Goal: Task Accomplishment & Management: Manage account settings

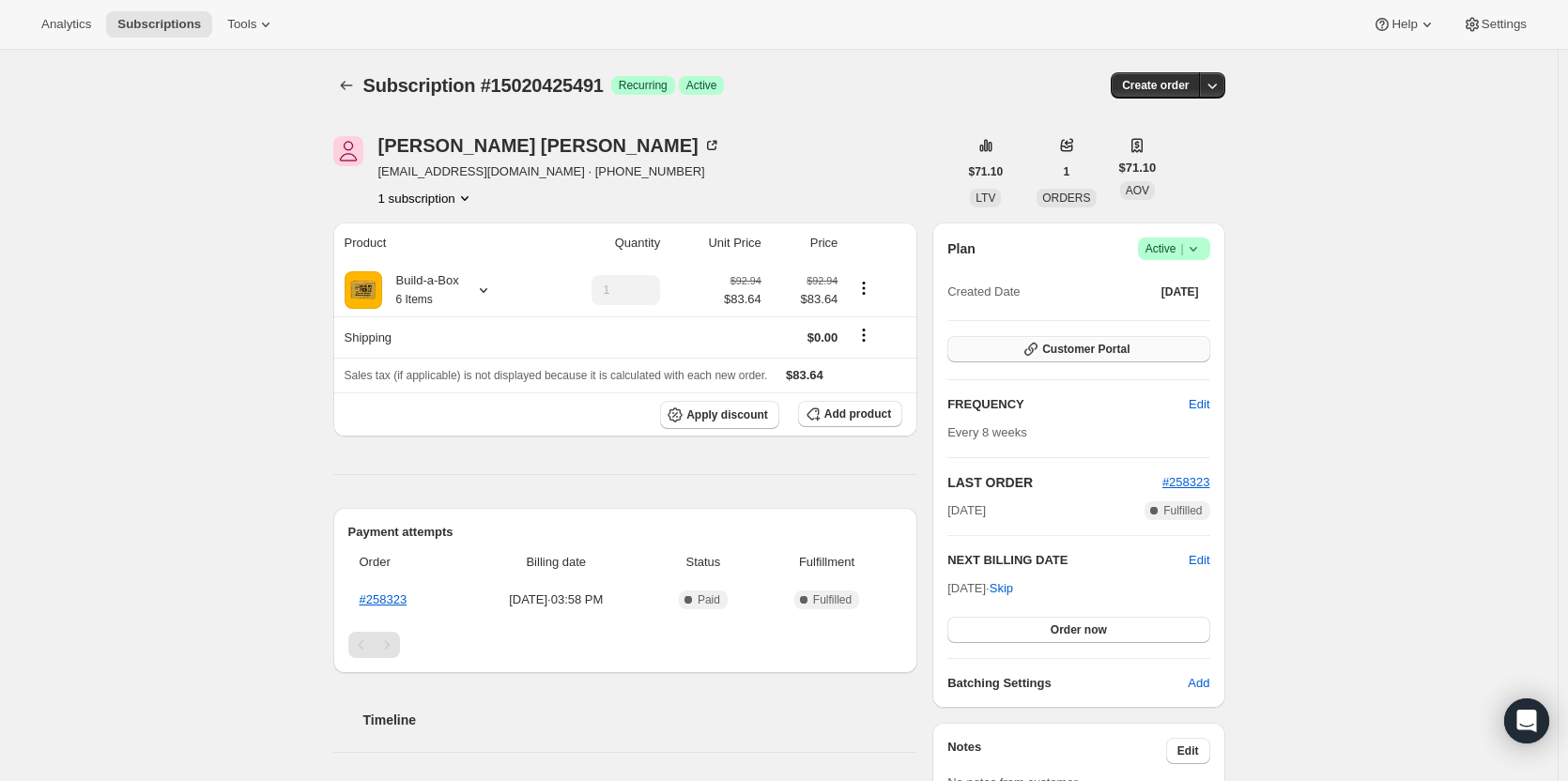
click at [1115, 355] on span "Customer Portal" at bounding box center [1086, 348] width 88 height 15
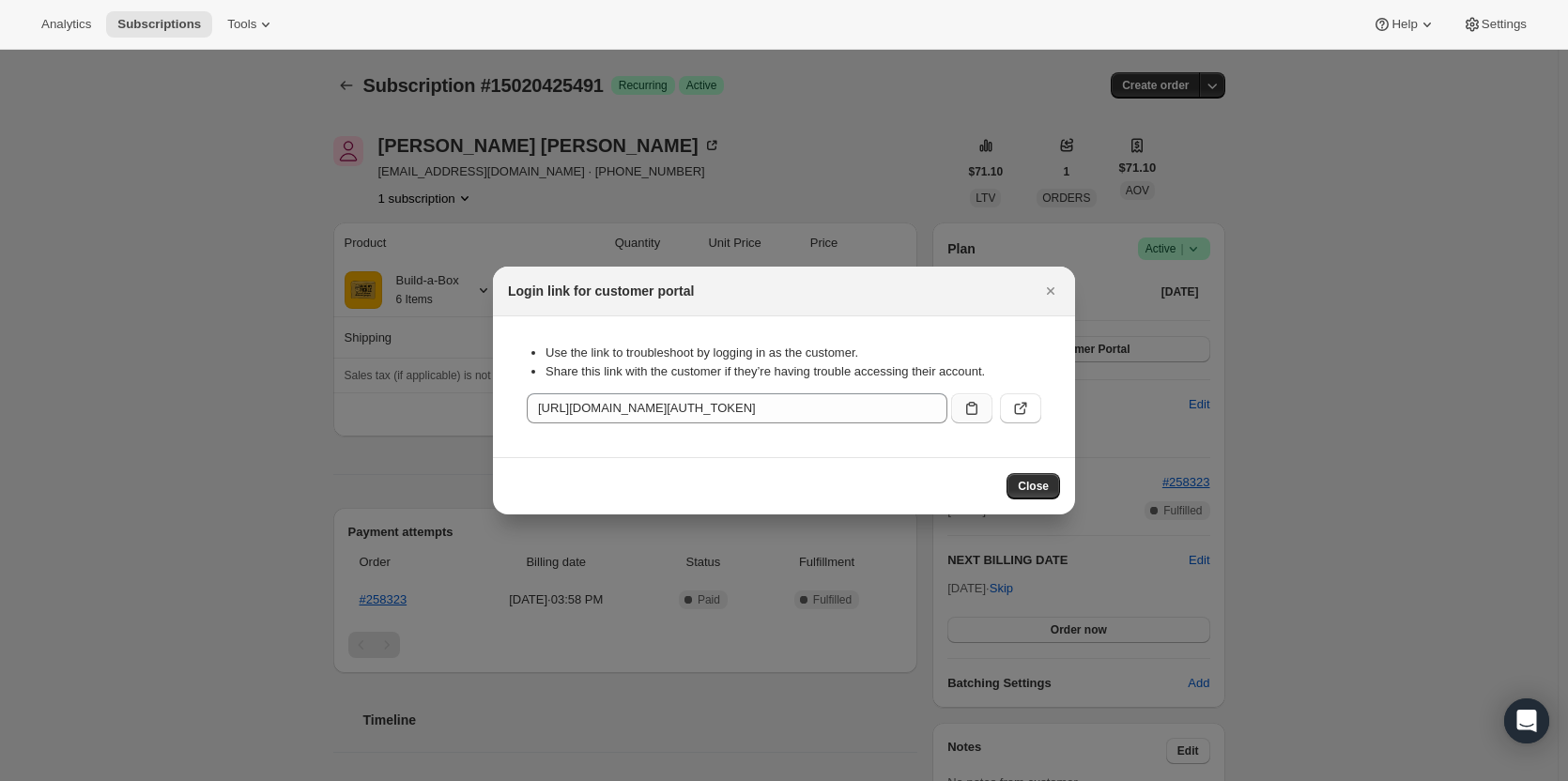
click at [959, 410] on button ":rc1:" at bounding box center [971, 408] width 41 height 30
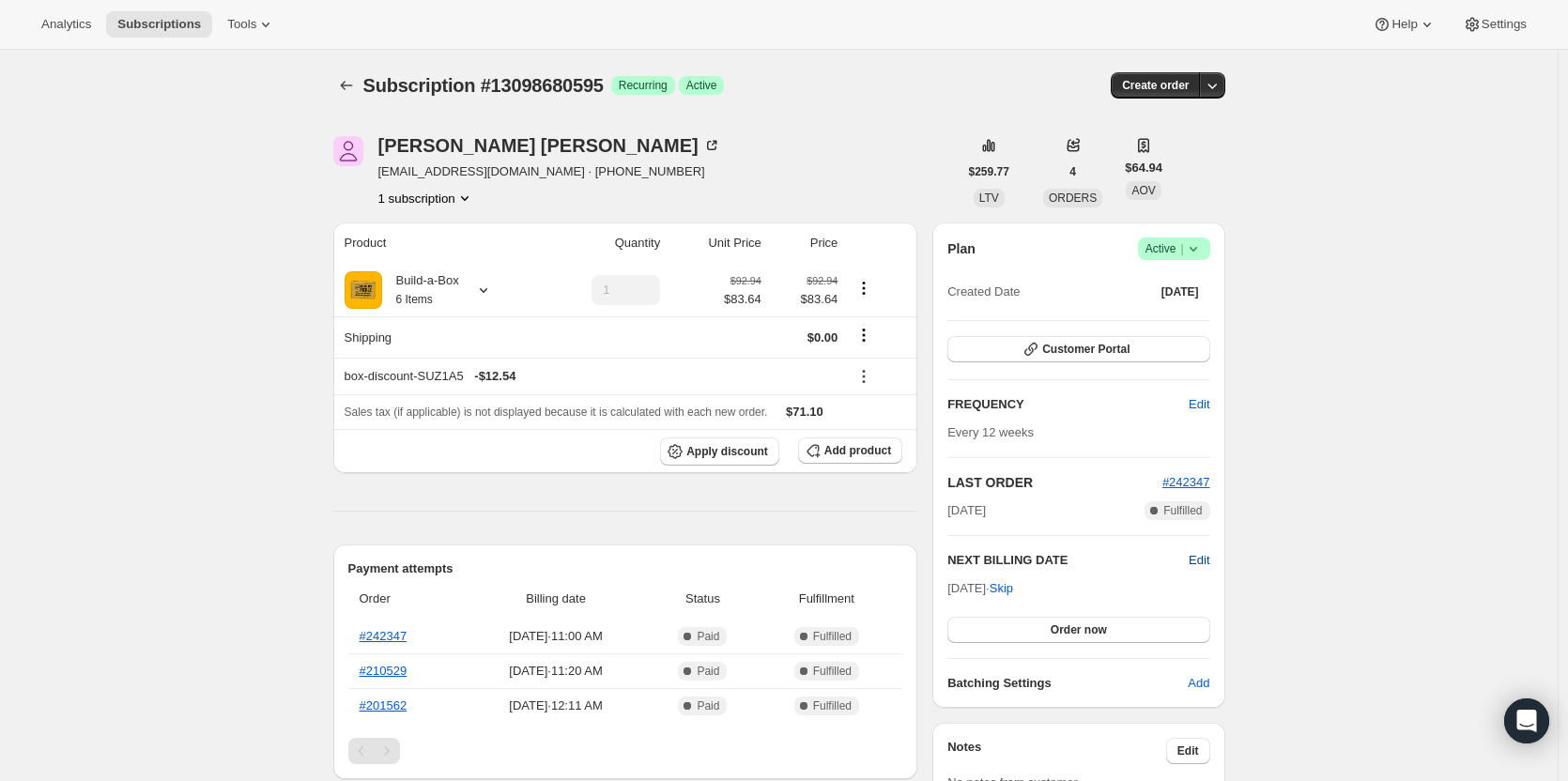
click at [1200, 558] on span "Edit" at bounding box center [1198, 560] width 20 height 19
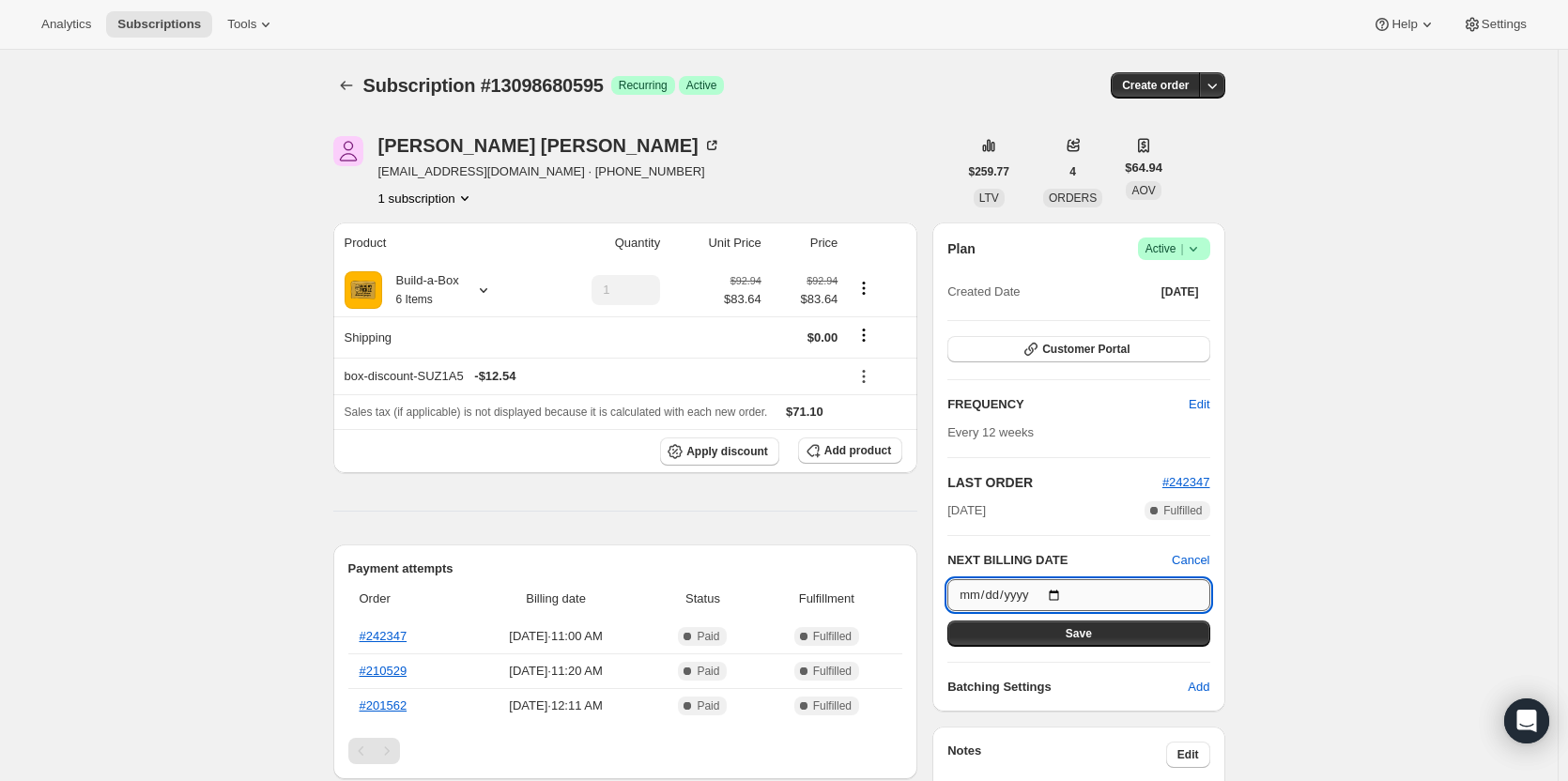
click at [1059, 587] on input "[DATE]" at bounding box center [1078, 595] width 262 height 32
type input "[DATE]"
click at [1125, 631] on button "Save" at bounding box center [1078, 633] width 262 height 26
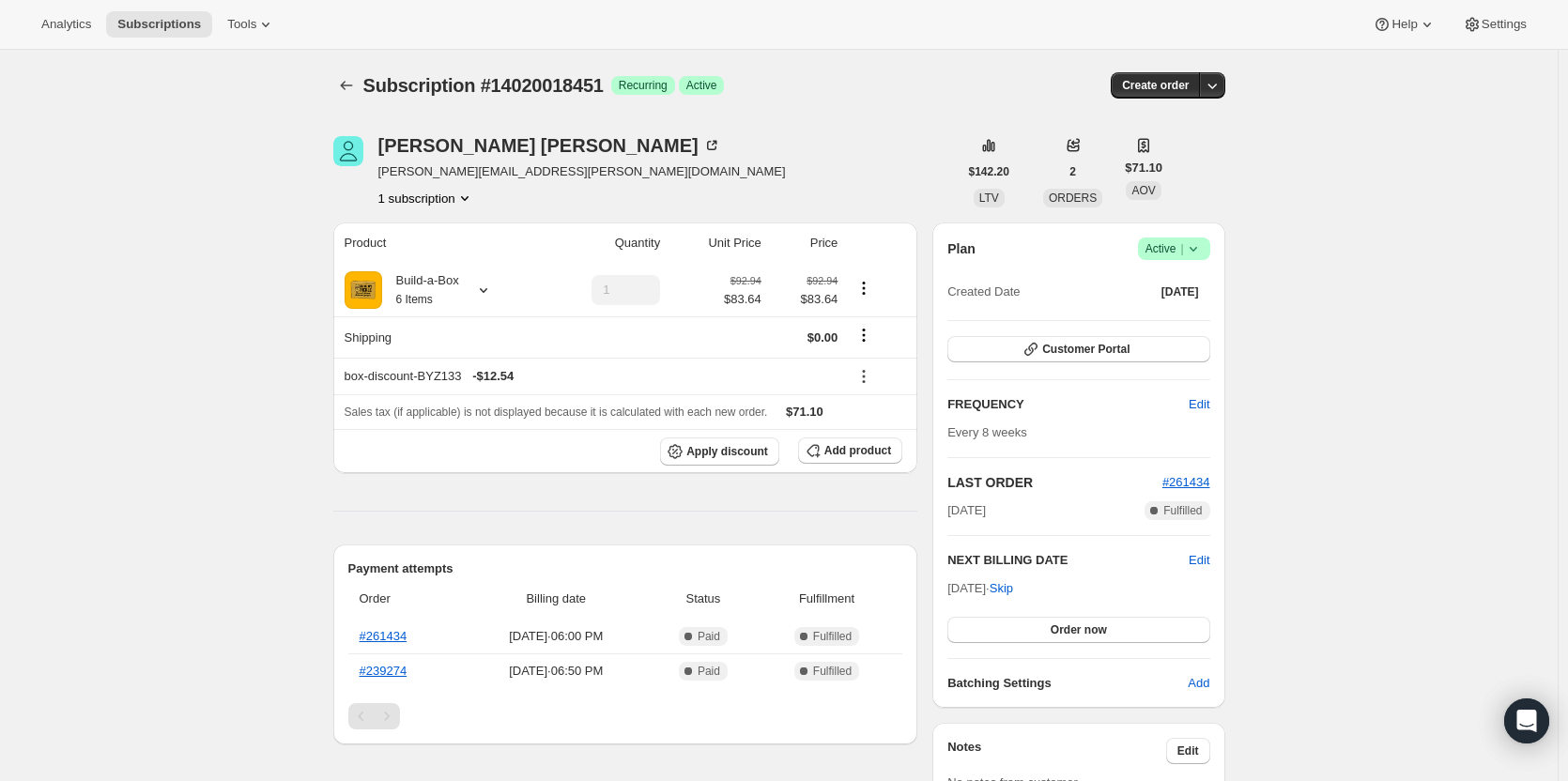
click at [1196, 247] on icon at bounding box center [1193, 248] width 19 height 19
click at [1179, 317] on span "Cancel subscription" at bounding box center [1179, 318] width 106 height 14
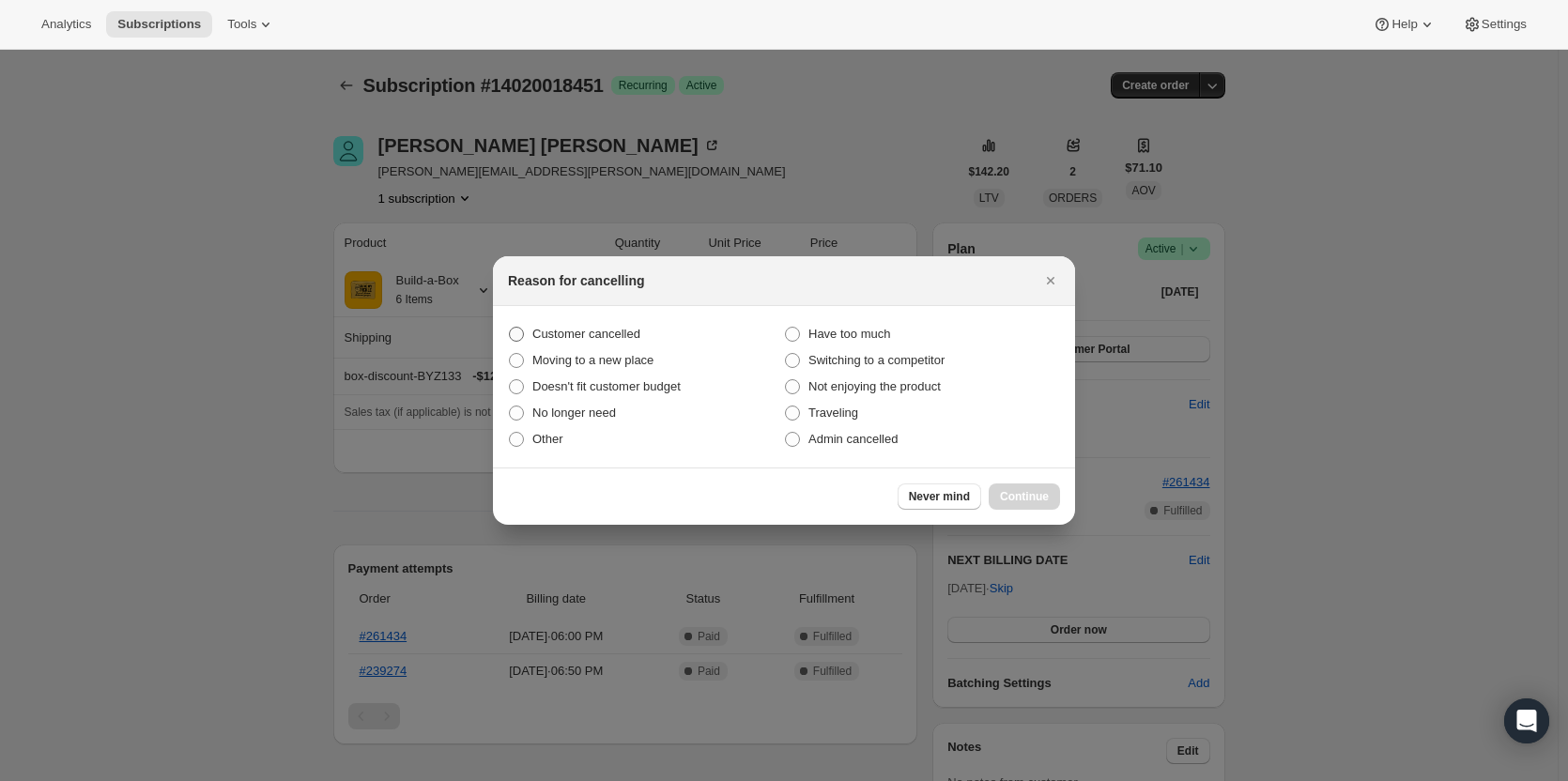
click at [526, 332] on label "Customer cancelled" at bounding box center [646, 333] width 276 height 26
click at [510, 328] on input "Customer cancelled" at bounding box center [509, 327] width 1 height 1
radio input "true"
click at [1019, 493] on span "Continue" at bounding box center [1024, 496] width 49 height 15
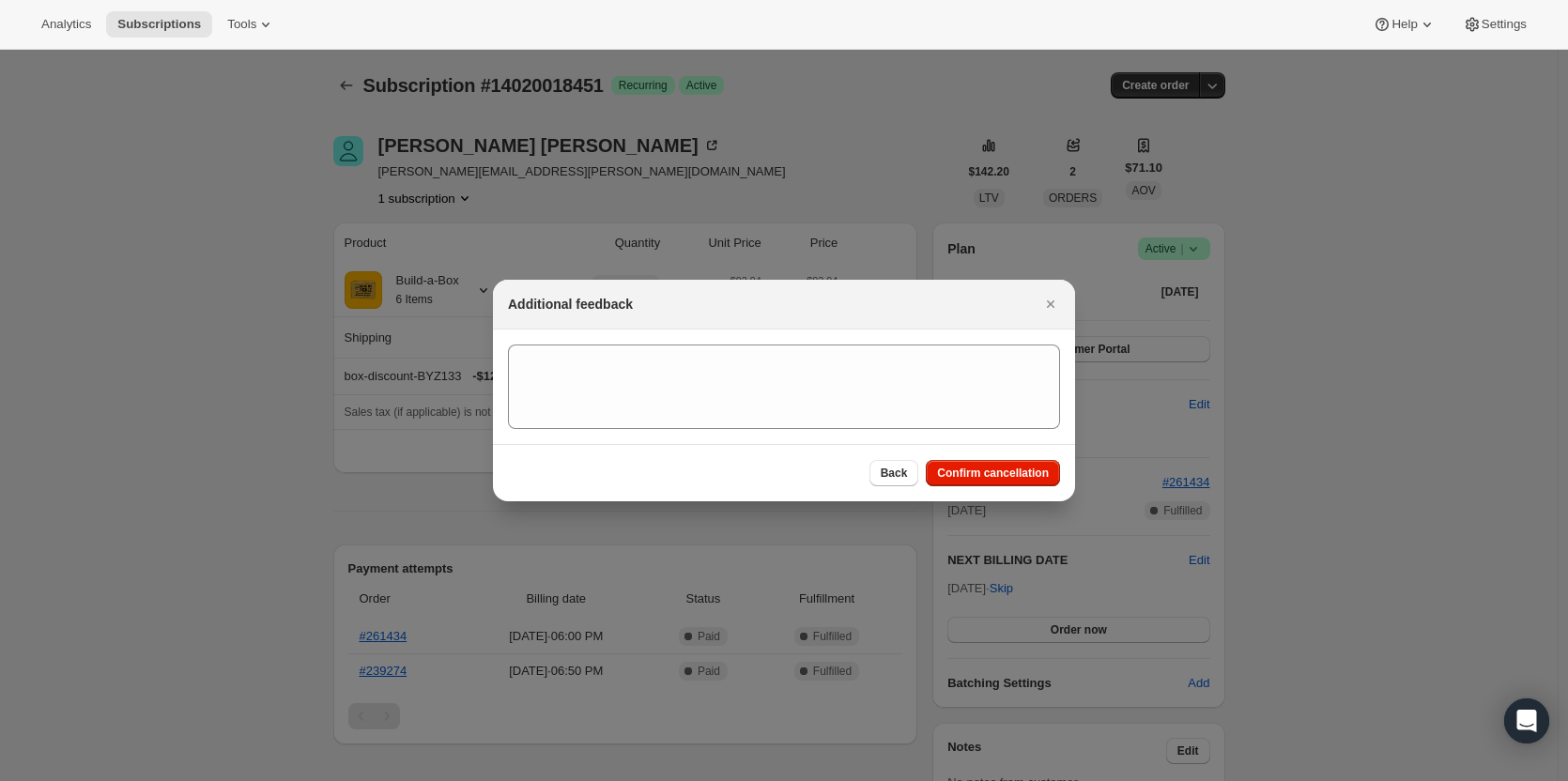
click at [1009, 458] on div "Back Confirm cancellation" at bounding box center [783, 472] width 582 height 58
click at [1009, 461] on button "Confirm cancellation" at bounding box center [993, 473] width 135 height 26
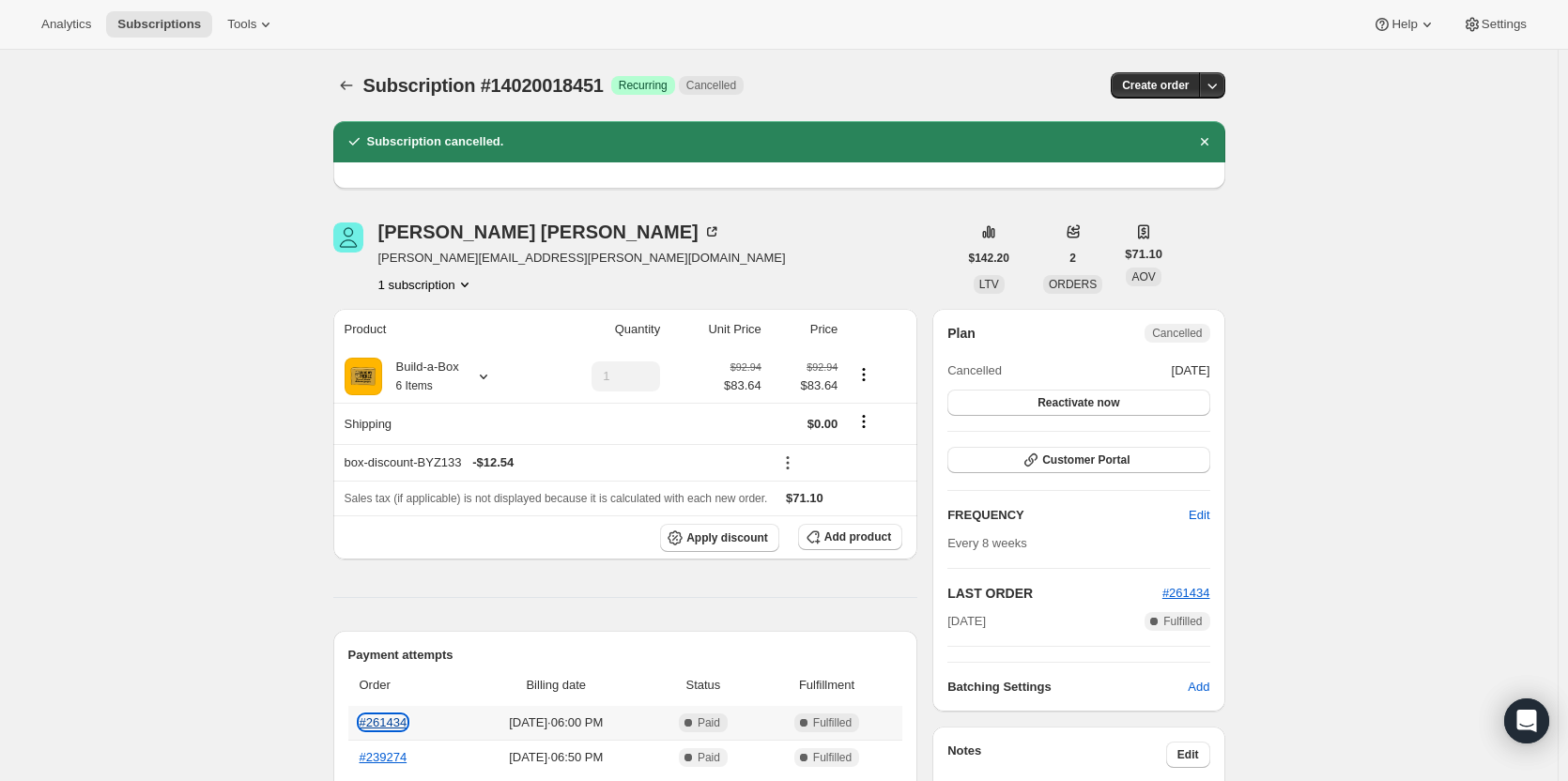
click at [402, 726] on link "#261434" at bounding box center [383, 722] width 48 height 14
